Goal: Transaction & Acquisition: Book appointment/travel/reservation

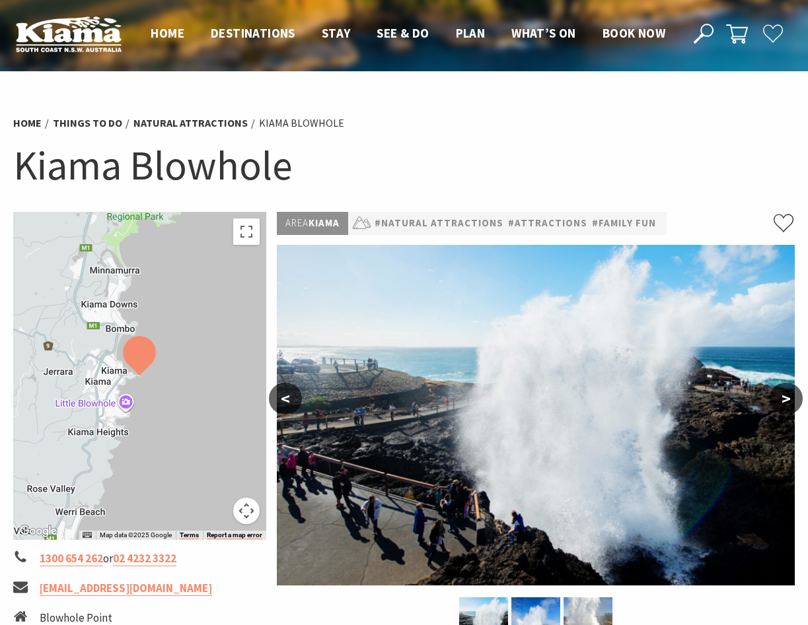
scroll to position [3, 0]
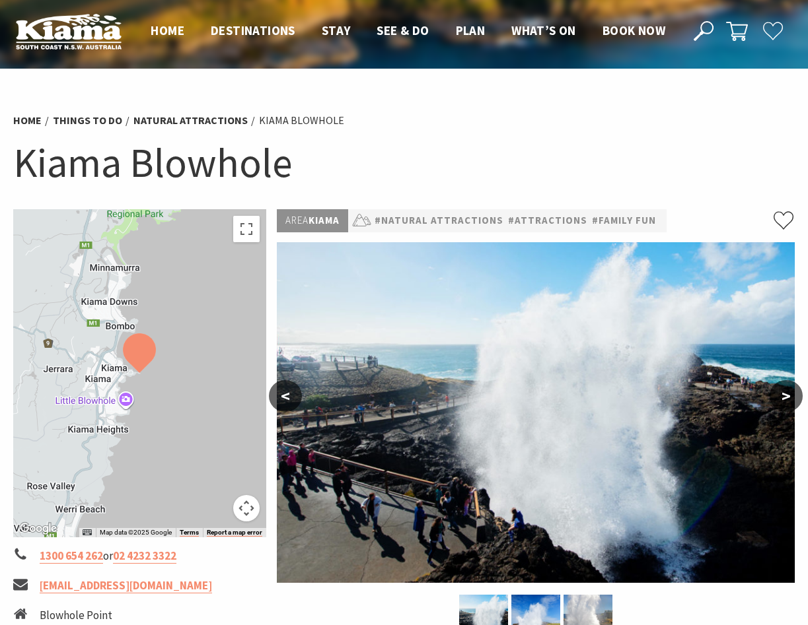
click at [790, 397] on button ">" at bounding box center [785, 396] width 33 height 32
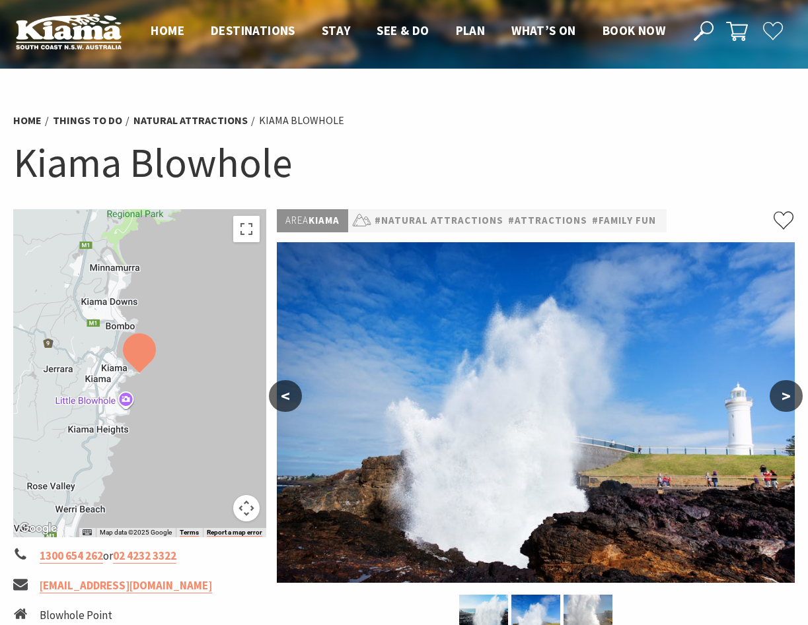
click at [790, 397] on button ">" at bounding box center [785, 396] width 33 height 32
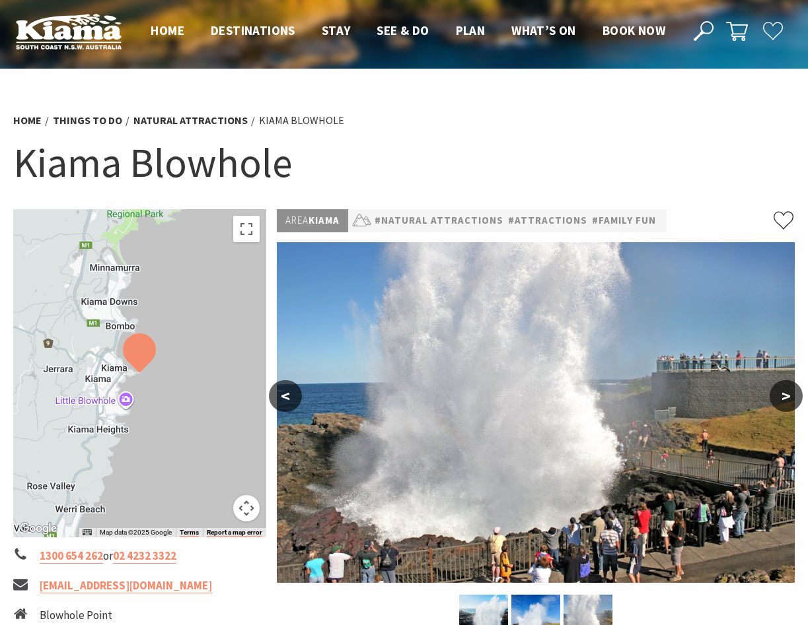
click at [790, 397] on button ">" at bounding box center [785, 396] width 33 height 32
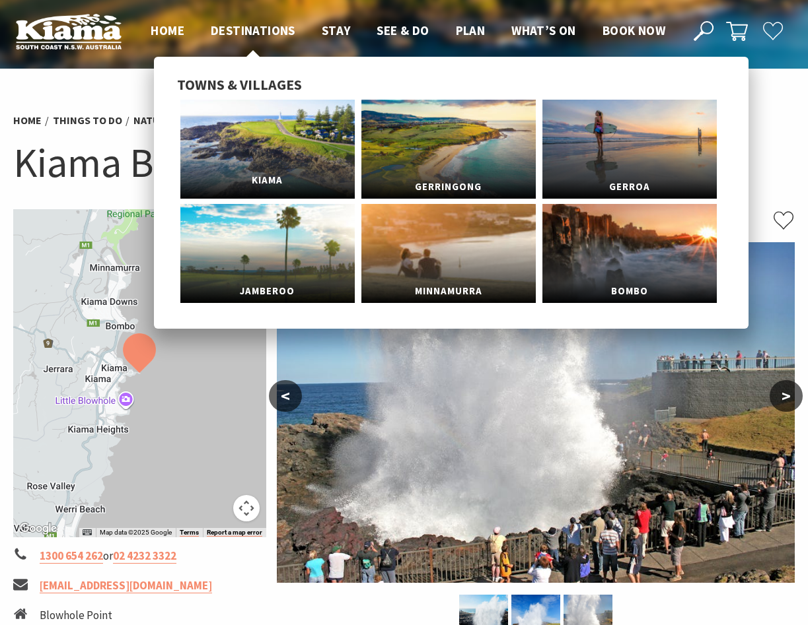
click at [287, 133] on link "Kiama" at bounding box center [267, 149] width 174 height 99
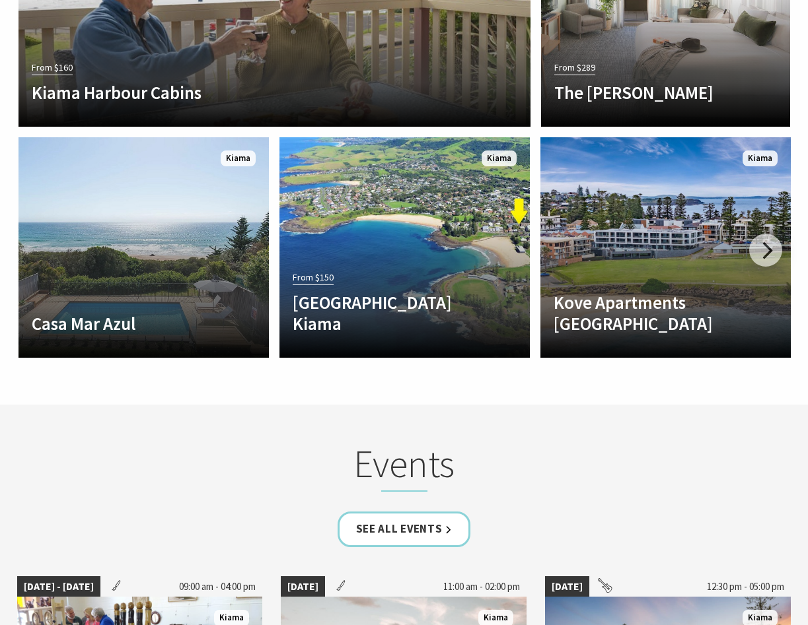
scroll to position [3189, 0]
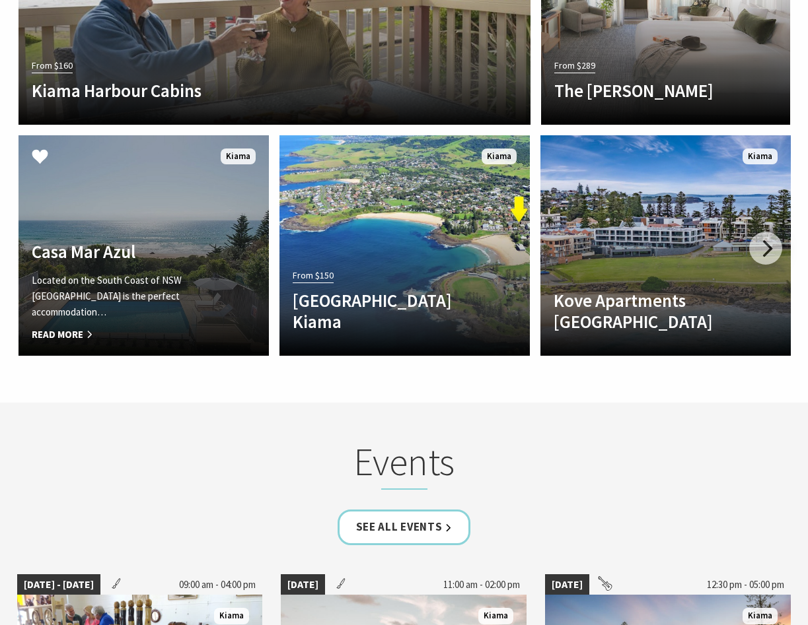
click at [174, 191] on link "Another Image Used Casa Mar Azul Located on the South Coast of NSW Casa Mar Azu…" at bounding box center [143, 245] width 250 height 221
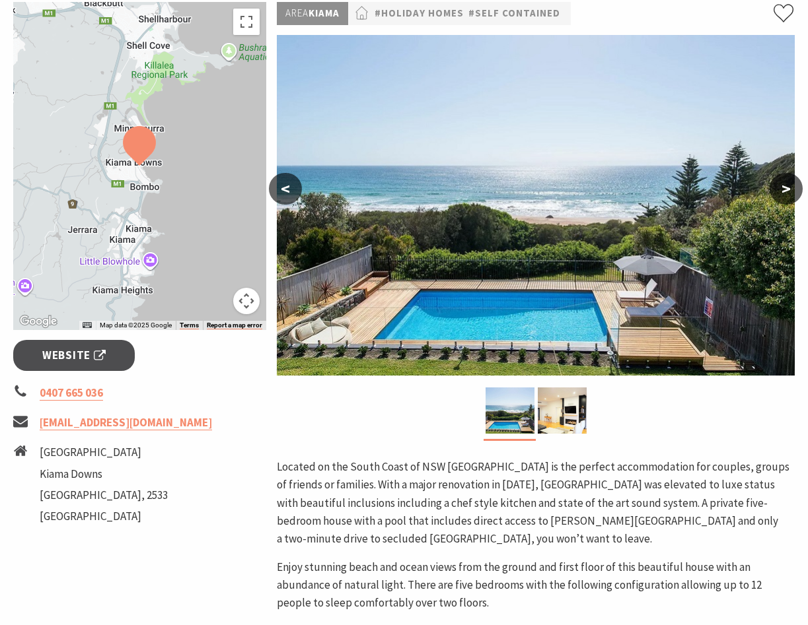
scroll to position [207, 0]
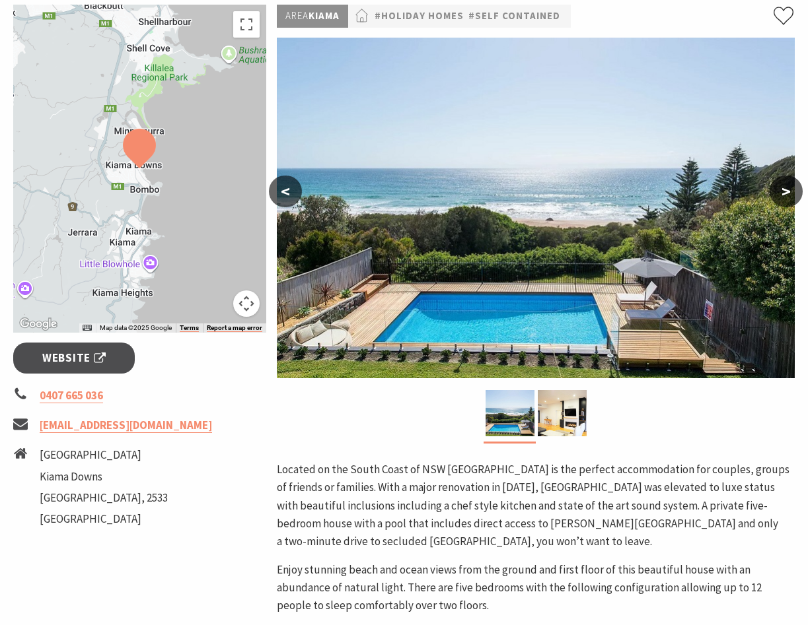
click at [792, 193] on button ">" at bounding box center [785, 192] width 33 height 32
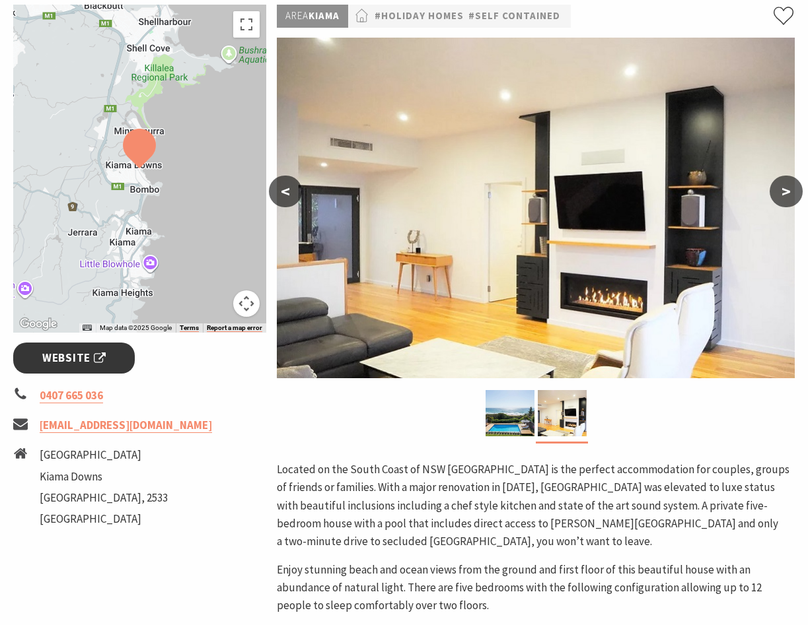
click at [112, 355] on link "Website" at bounding box center [74, 358] width 122 height 31
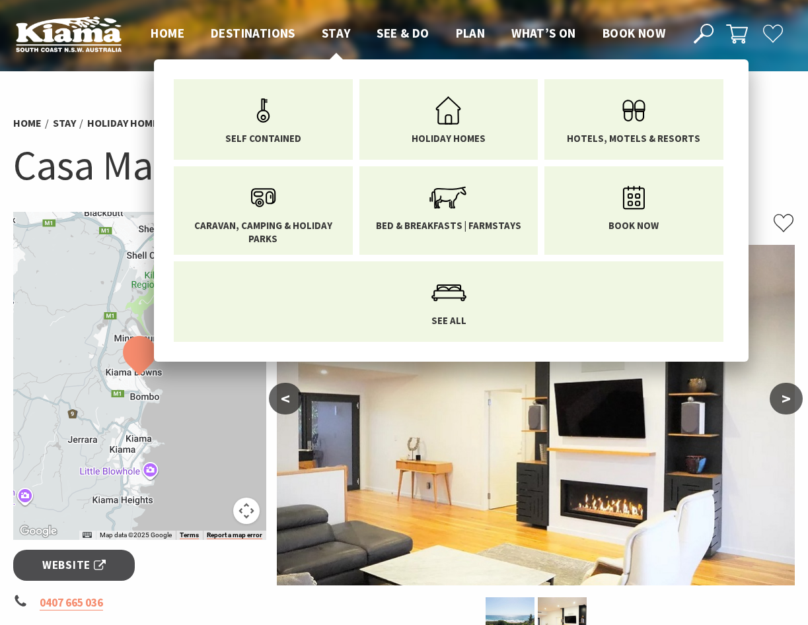
click at [335, 28] on span "Stay" at bounding box center [336, 33] width 29 height 16
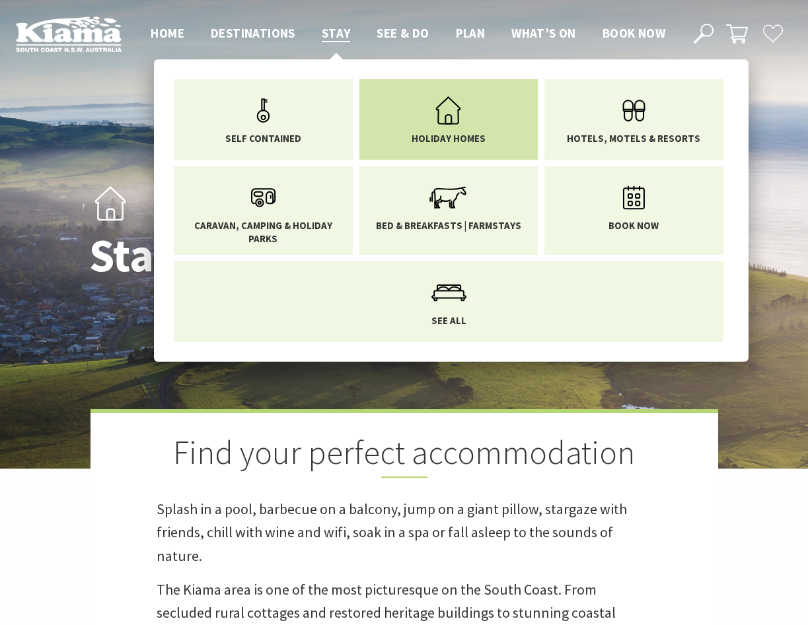
click at [473, 104] on link "Holiday Homes" at bounding box center [448, 116] width 159 height 55
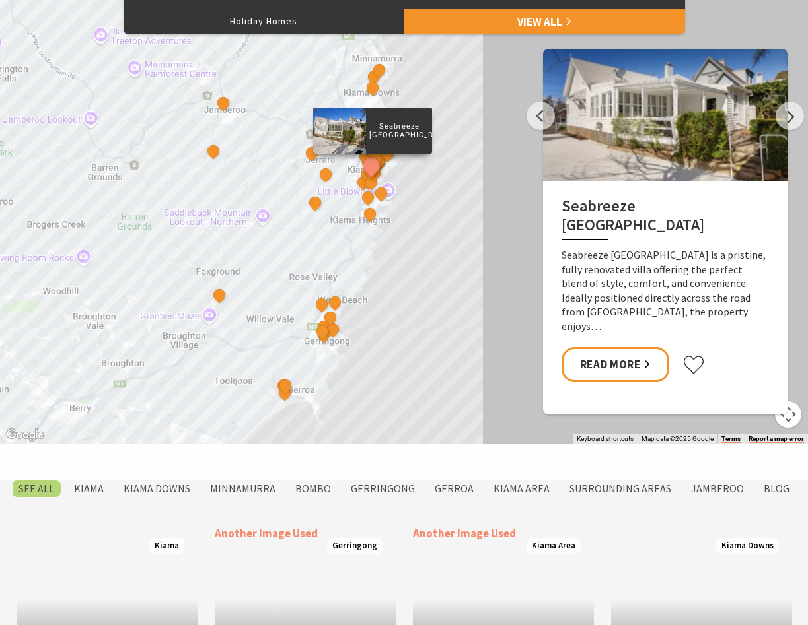
scroll to position [764, 0]
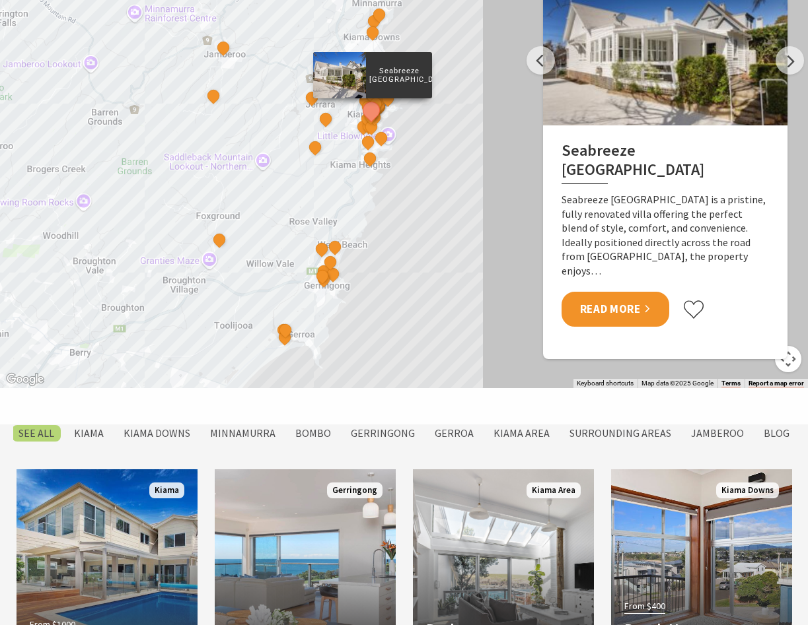
click at [611, 308] on link "Read More" at bounding box center [615, 309] width 108 height 35
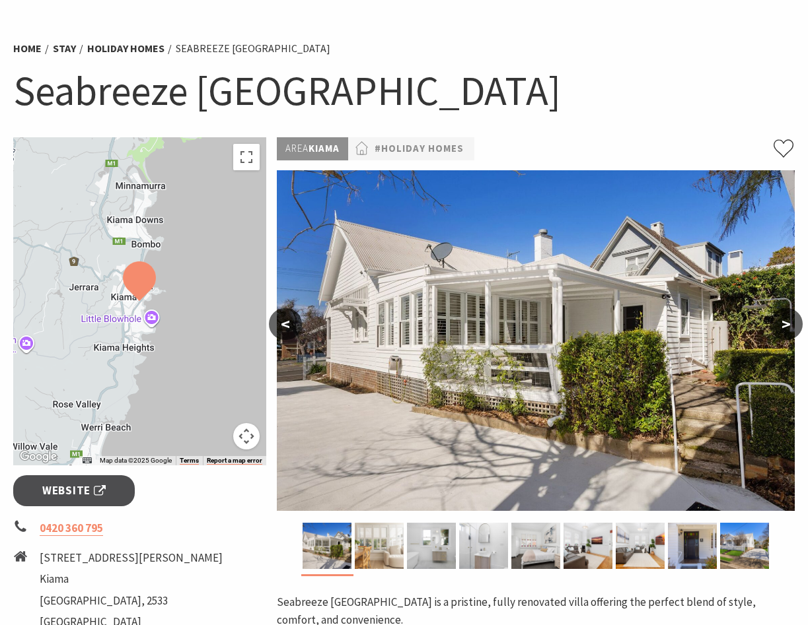
scroll to position [110, 0]
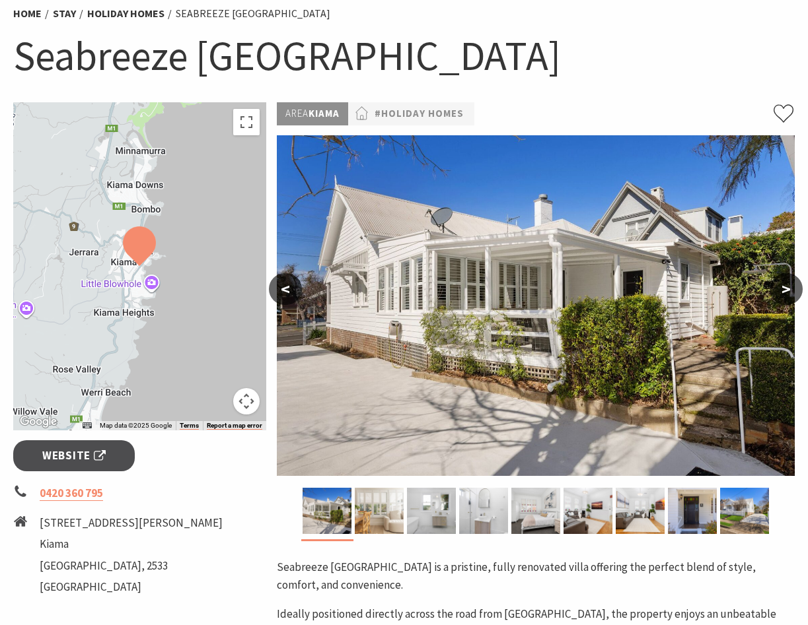
click at [782, 289] on button ">" at bounding box center [785, 289] width 33 height 32
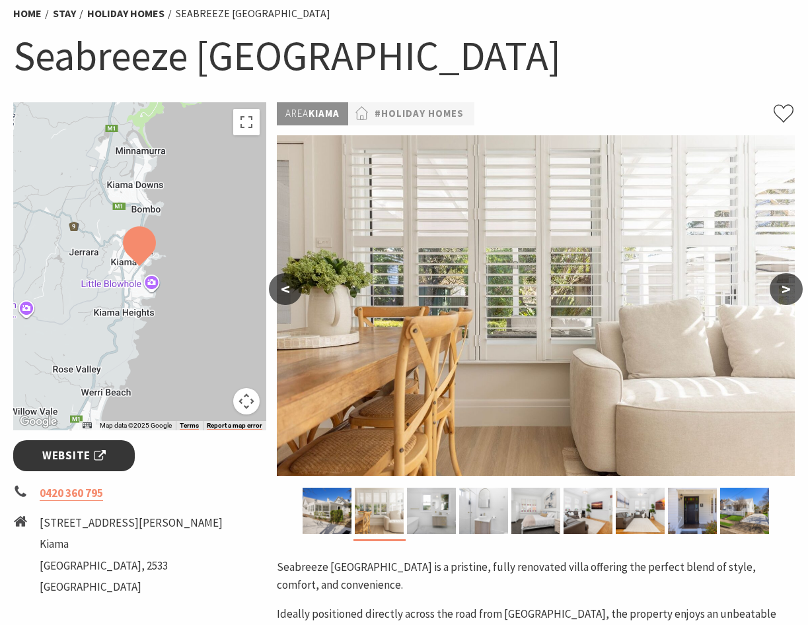
click at [102, 458] on span "Website" at bounding box center [73, 456] width 63 height 18
